Goal: Information Seeking & Learning: Learn about a topic

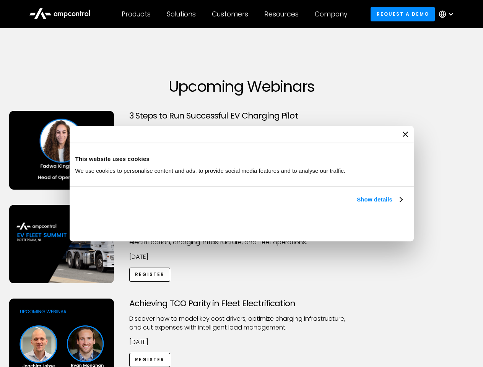
click at [357, 204] on link "Show details" at bounding box center [379, 199] width 45 height 9
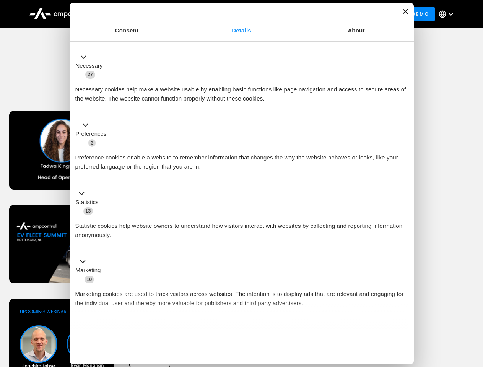
click at [403, 103] on div "Necessary cookies help make a website usable by enabling basic functions like p…" at bounding box center [241, 91] width 333 height 24
click at [474, 308] on div "Achieving TCO Parity in Fleet Electrification Discover how to model key cost dr…" at bounding box center [242, 358] width 480 height 120
click at [235, 14] on div "Customers" at bounding box center [230, 14] width 36 height 8
click at [136, 14] on div "Products" at bounding box center [136, 14] width 29 height 8
click at [182, 14] on div "Solutions" at bounding box center [181, 14] width 29 height 8
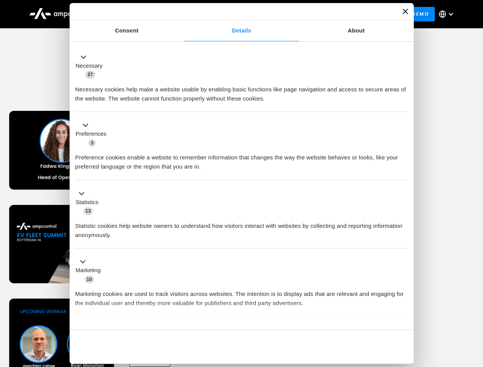
click at [231, 14] on div "Customers" at bounding box center [230, 14] width 36 height 8
click at [283, 14] on div "Resources" at bounding box center [281, 14] width 34 height 8
click at [333, 14] on div "Company" at bounding box center [331, 14] width 32 height 8
click at [448, 14] on div at bounding box center [451, 14] width 6 height 6
